Goal: Task Accomplishment & Management: Use online tool/utility

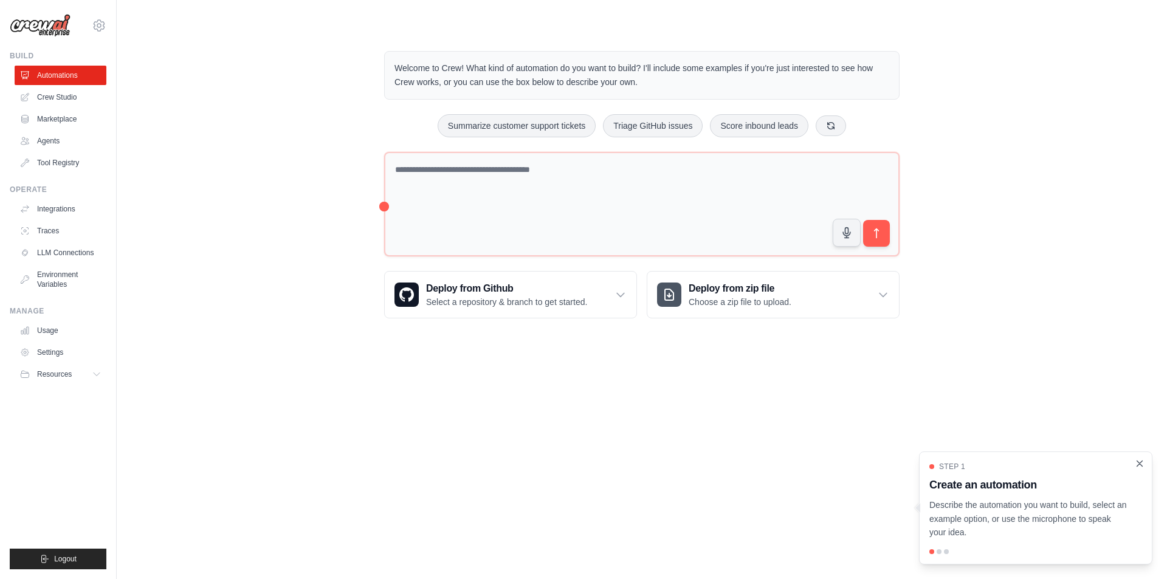
click at [1141, 465] on icon "Close walkthrough" at bounding box center [1139, 463] width 5 height 5
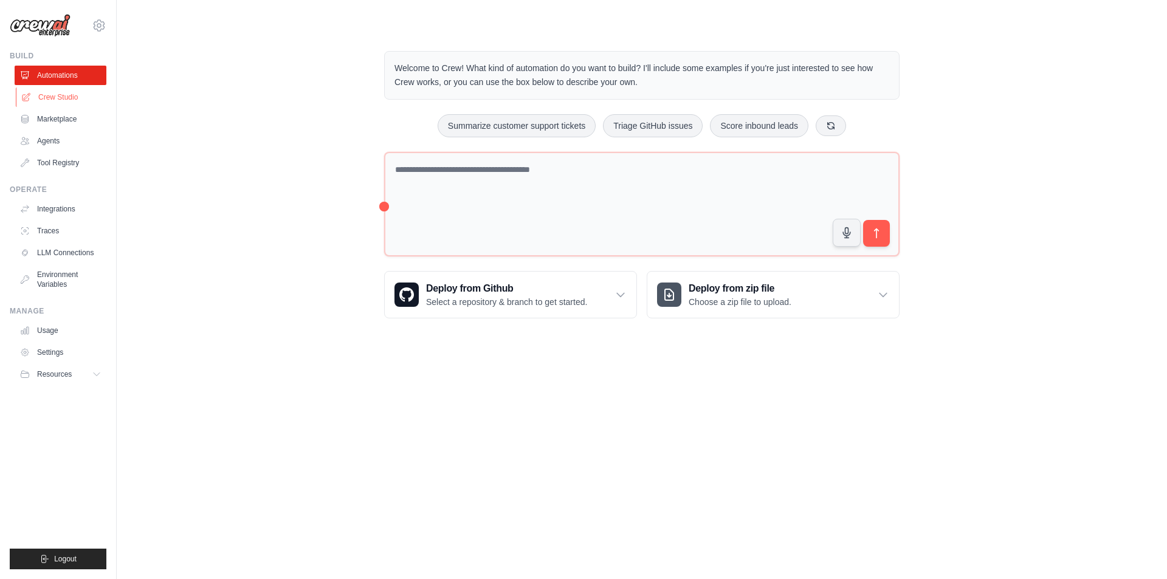
click at [53, 101] on link "Crew Studio" at bounding box center [62, 97] width 92 height 19
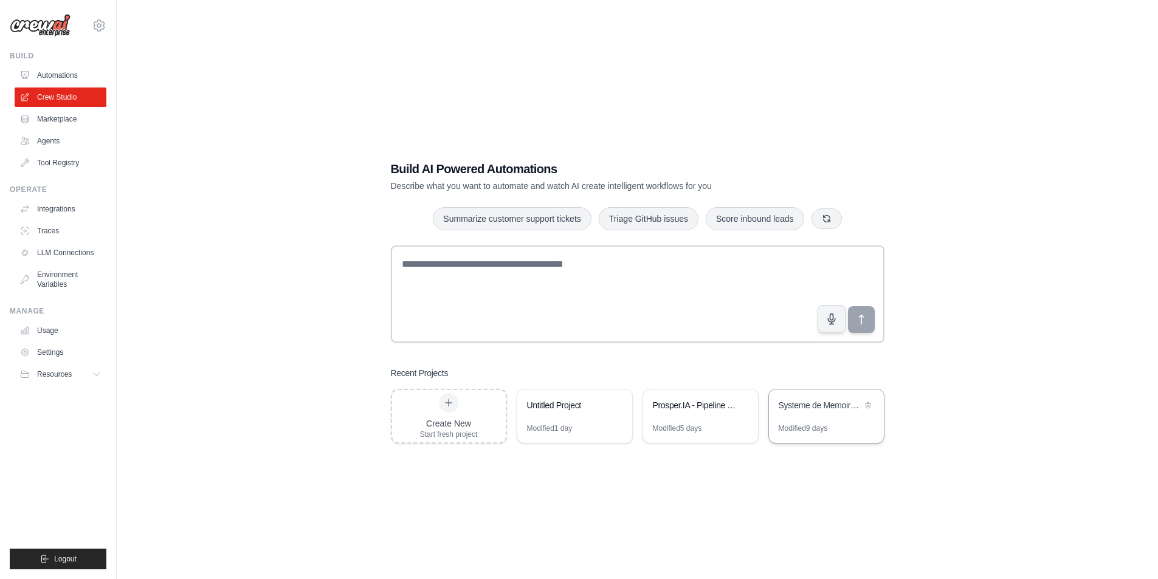
click at [817, 430] on div "Modified 9 days" at bounding box center [802, 429] width 49 height 10
click at [691, 408] on div "Prosper.IA - Pipeline Trading Quantitatif" at bounding box center [694, 405] width 83 height 12
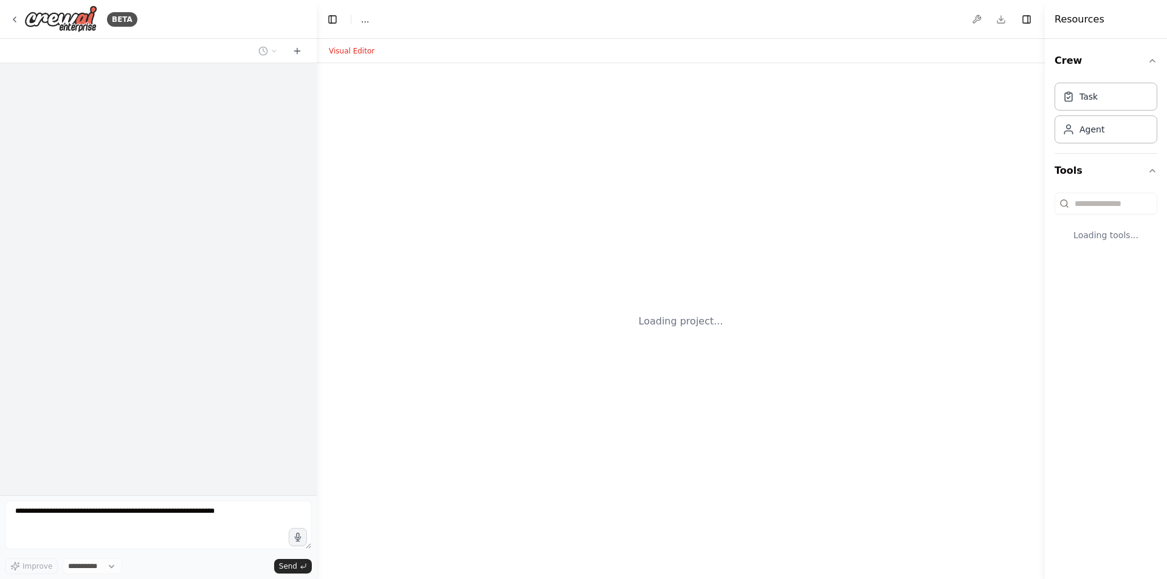
select select "****"
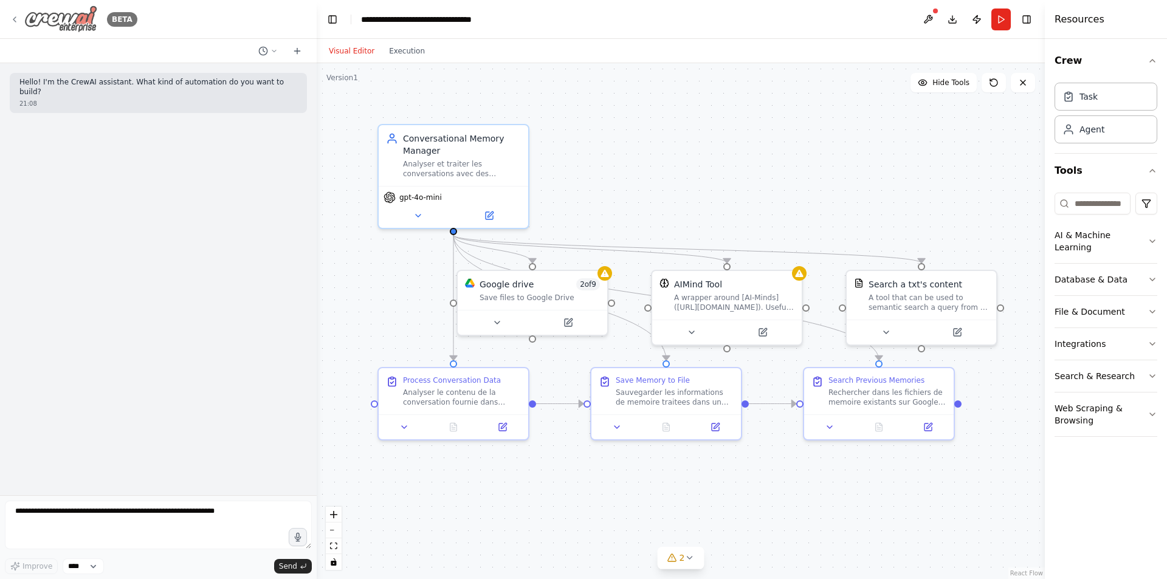
click at [11, 18] on icon at bounding box center [15, 20] width 10 height 10
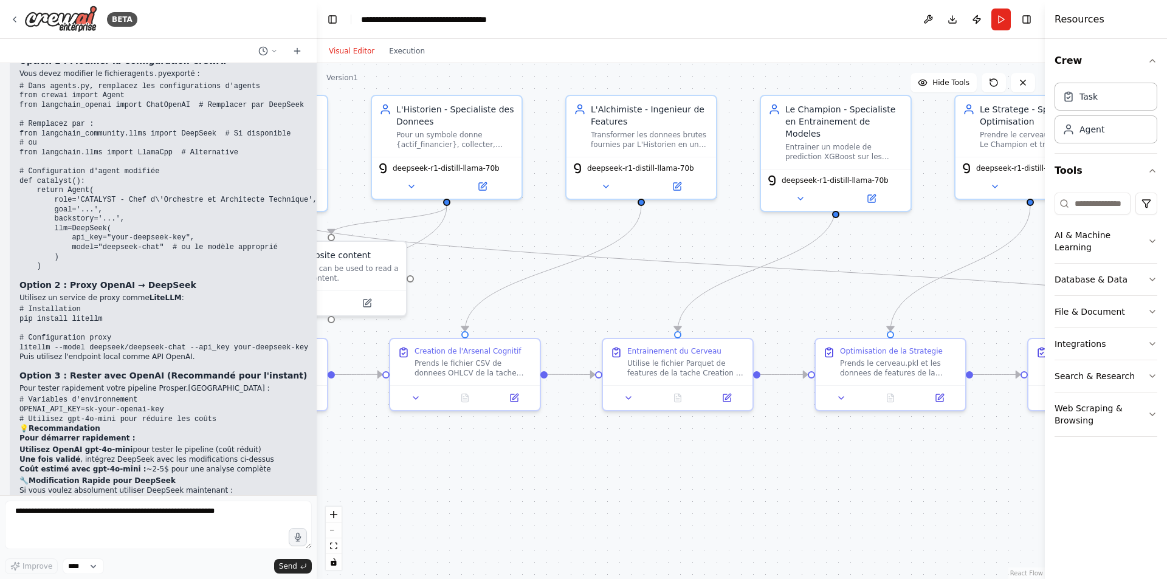
drag, startPoint x: 786, startPoint y: 494, endPoint x: 585, endPoint y: 465, distance: 203.2
click at [585, 465] on div ".deletable-edge-delete-btn { width: 20px; height: 20px; border: 0px solid #ffff…" at bounding box center [681, 321] width 728 height 516
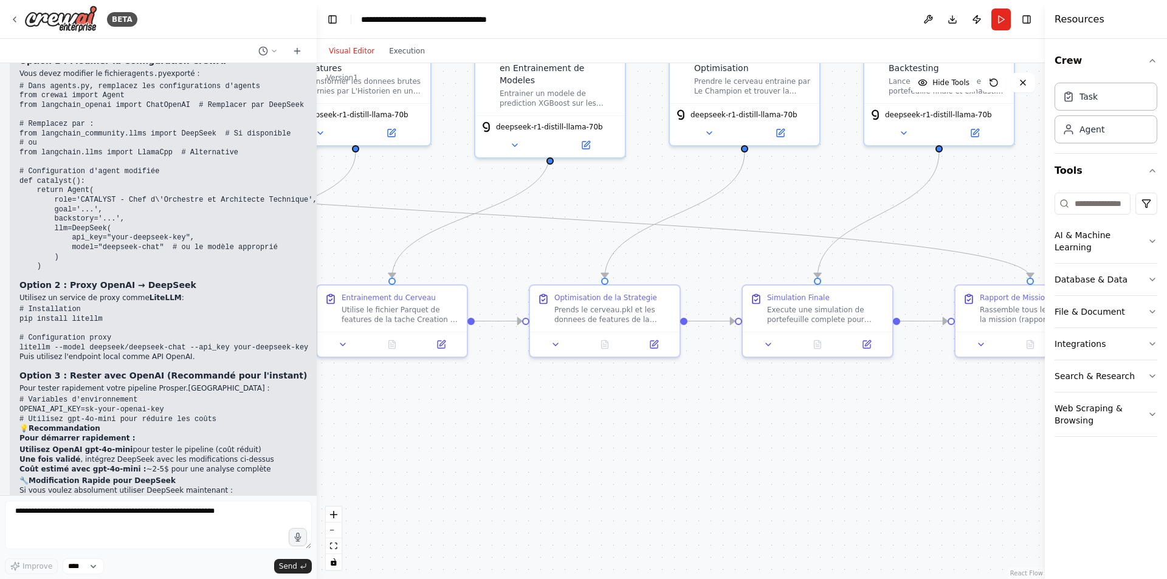
drag, startPoint x: 722, startPoint y: 465, endPoint x: 436, endPoint y: 412, distance: 290.6
click at [436, 412] on div ".deletable-edge-delete-btn { width: 20px; height: 20px; border: 0px solid #ffff…" at bounding box center [681, 321] width 728 height 516
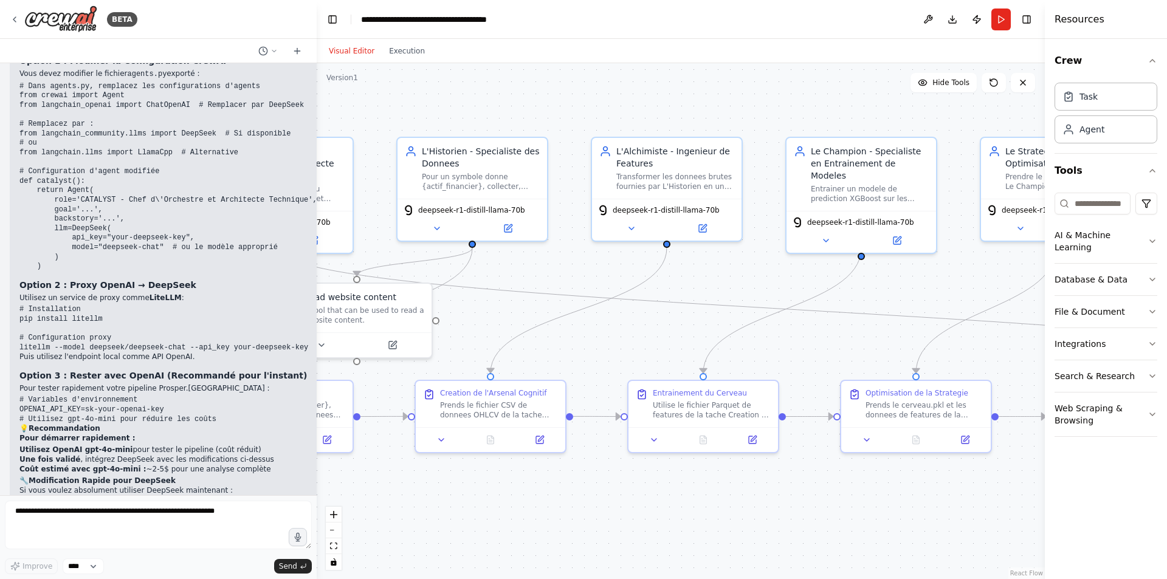
drag, startPoint x: 653, startPoint y: 427, endPoint x: 964, endPoint y: 523, distance: 325.4
click at [964, 523] on div ".deletable-edge-delete-btn { width: 20px; height: 20px; border: 0px solid #ffff…" at bounding box center [681, 321] width 728 height 516
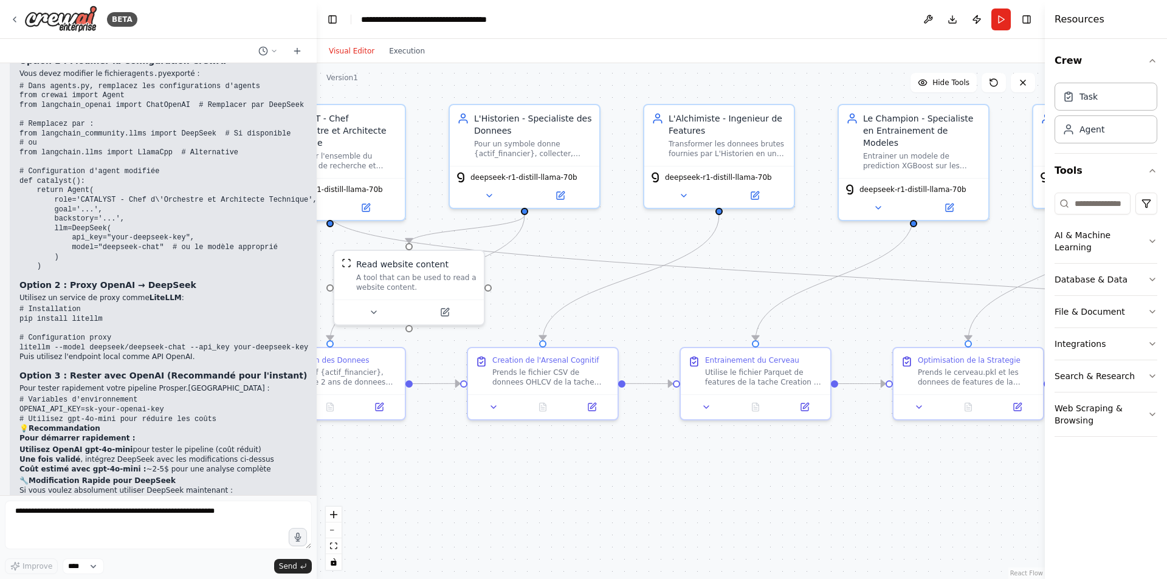
drag, startPoint x: 816, startPoint y: 526, endPoint x: 868, endPoint y: 493, distance: 61.7
click at [868, 493] on div ".deletable-edge-delete-btn { width: 20px; height: 20px; border: 0px solid #ffff…" at bounding box center [681, 321] width 728 height 516
